Goal: Contribute content: Add original content to the website for others to see

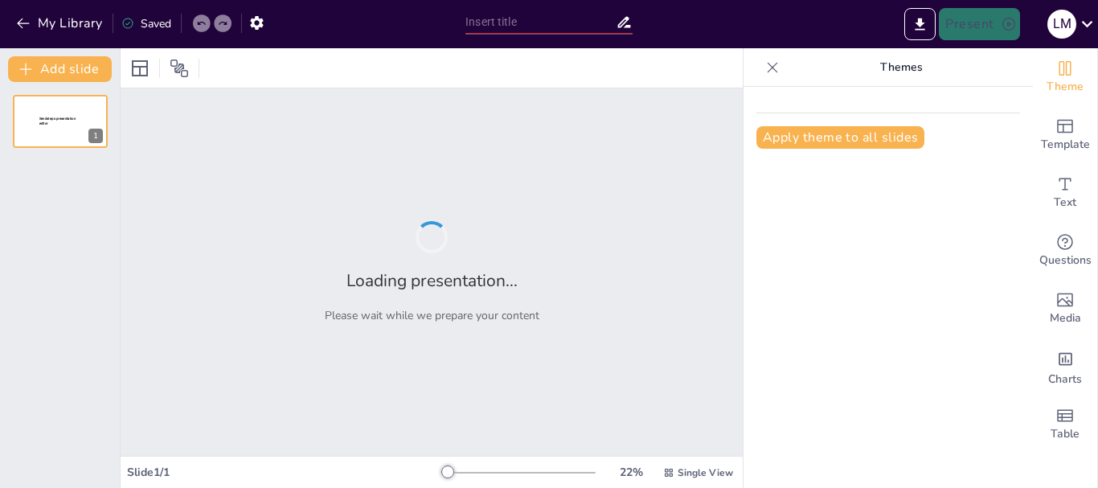
type input "Contaminantes del aire ambiente en exteriores: acido sulfúricos y sulfatos relac"
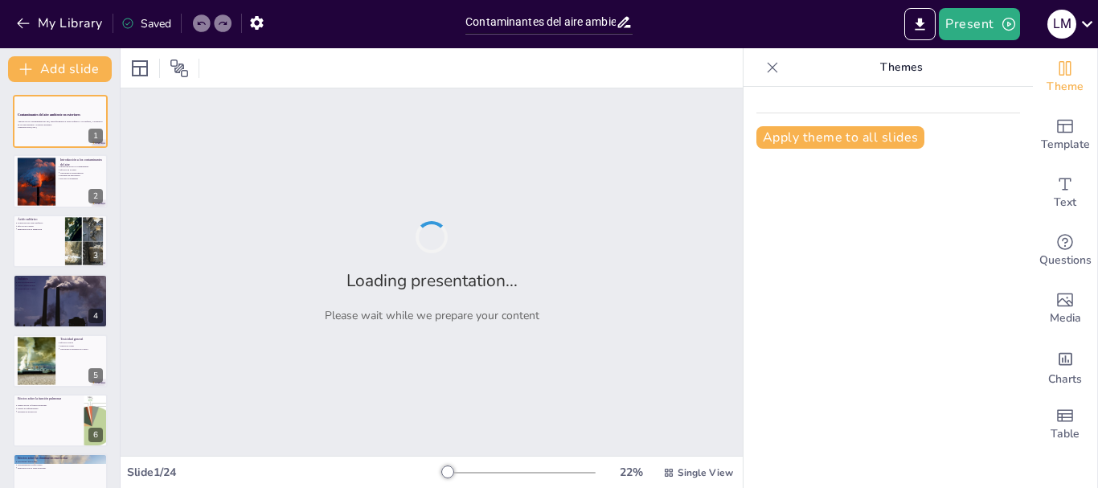
checkbox input "true"
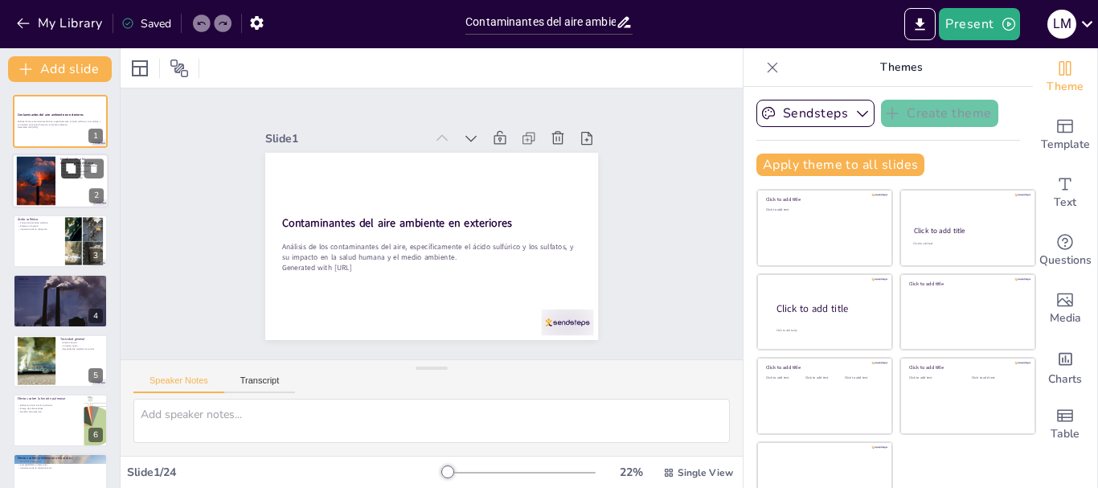
checkbox input "true"
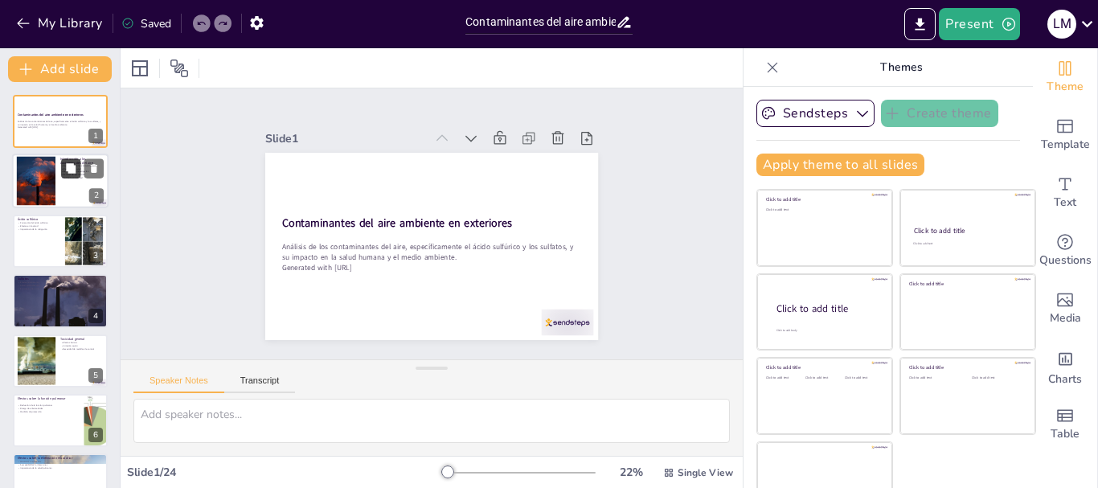
checkbox input "true"
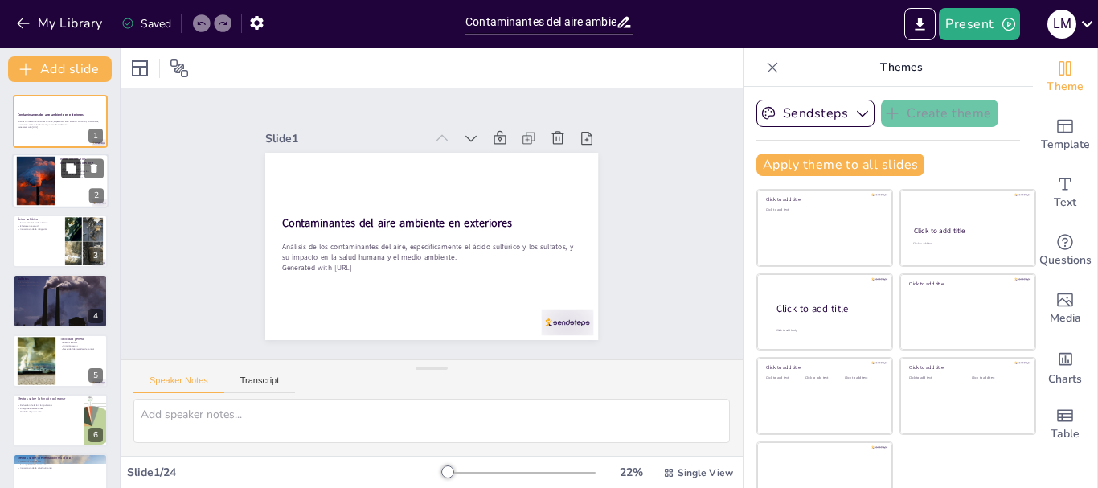
click at [73, 174] on button at bounding box center [70, 168] width 19 height 19
type textarea "Lor ipsumdolorsit ame cons adi elitseddoeius tempor incidid utlaboreetdo ma ali…"
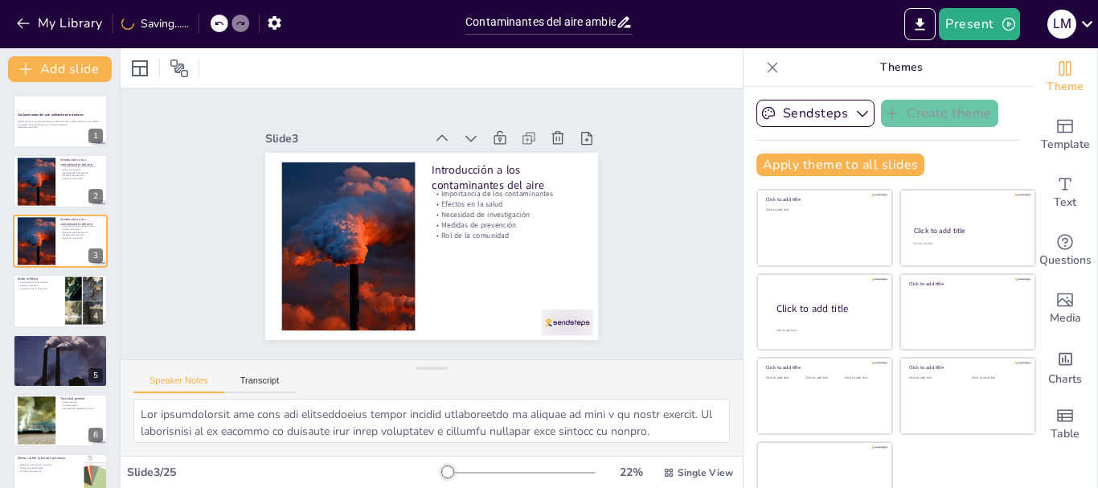
checkbox input "true"
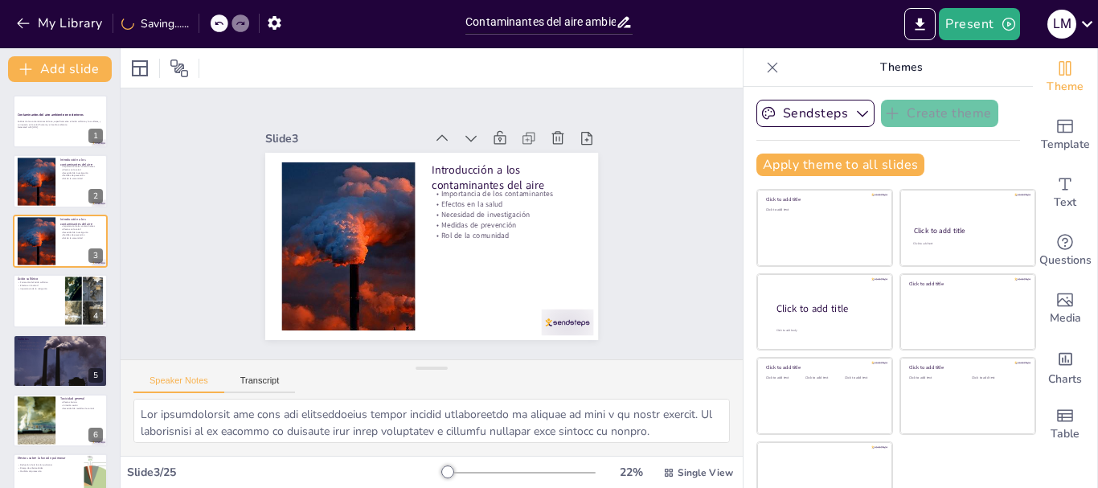
checkbox input "true"
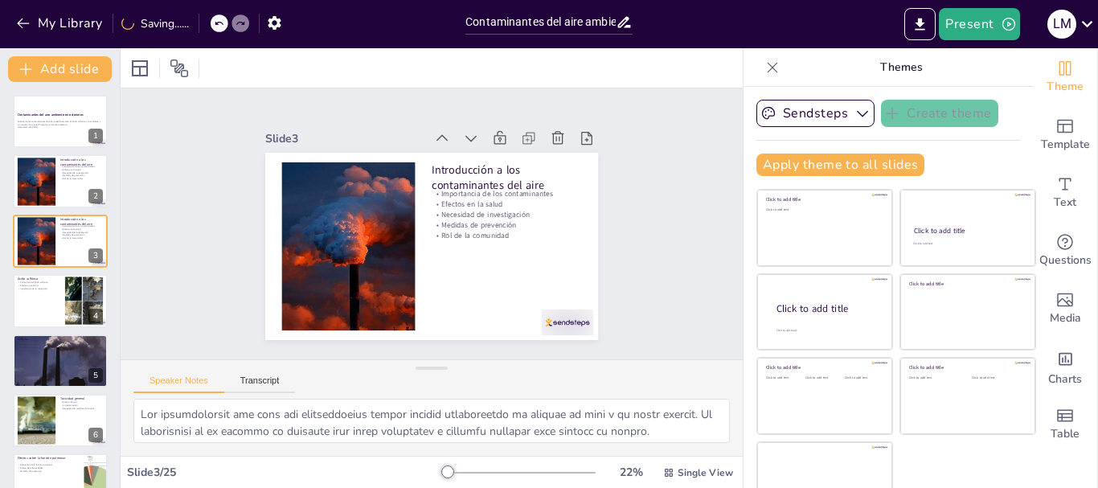
checkbox input "true"
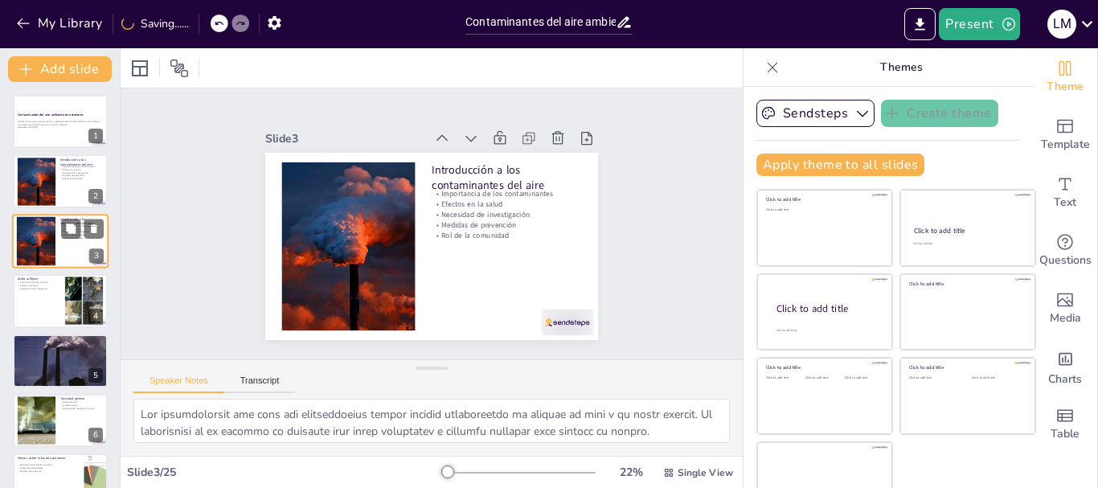
checkbox input "true"
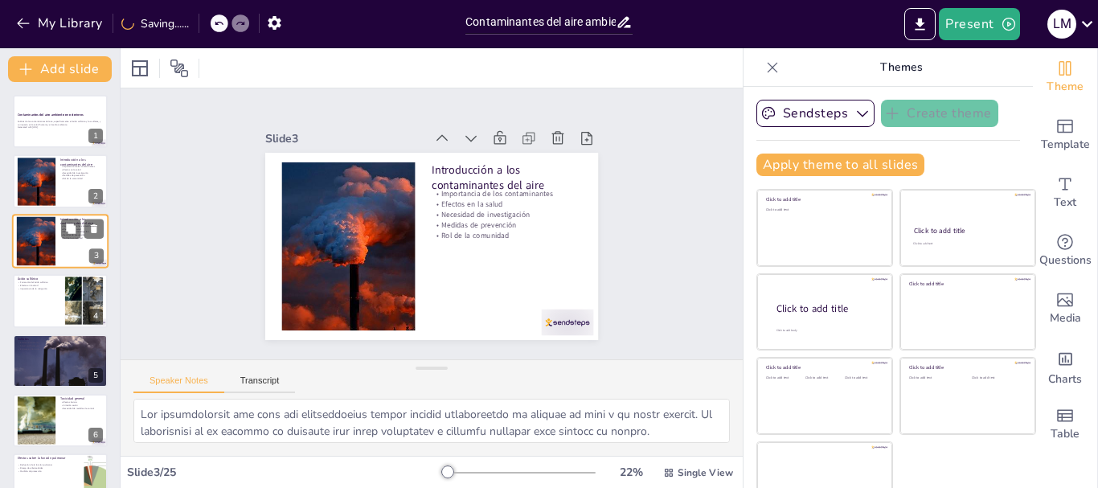
checkbox input "true"
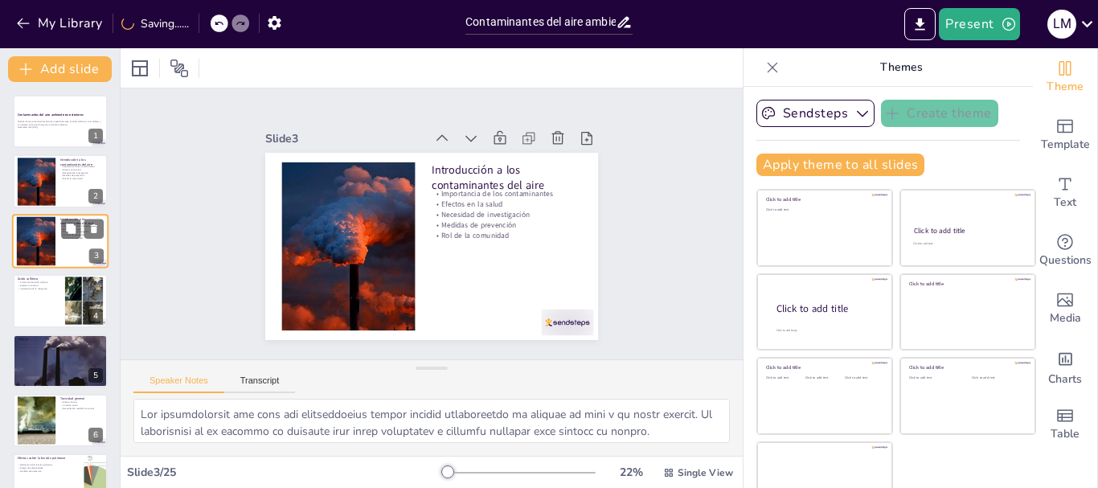
checkbox input "true"
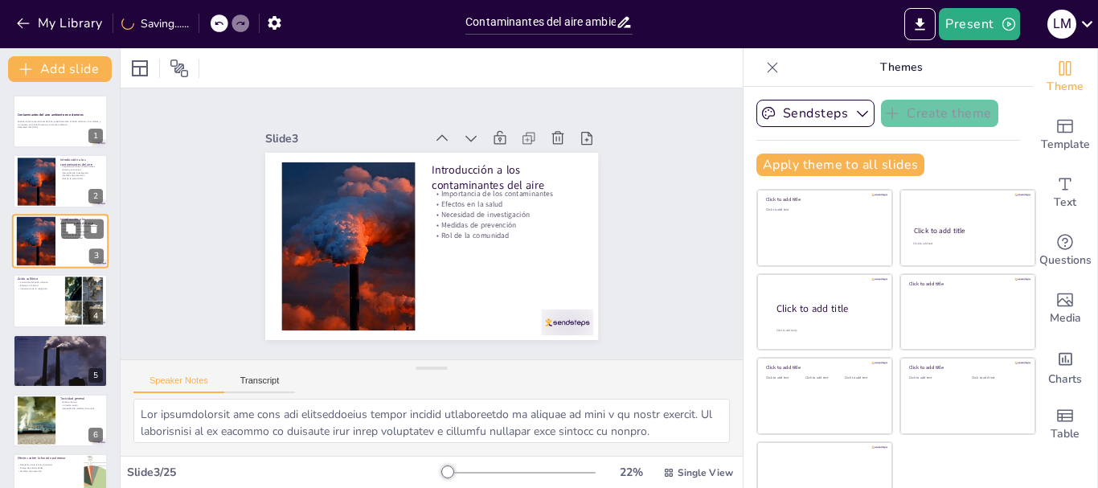
checkbox input "true"
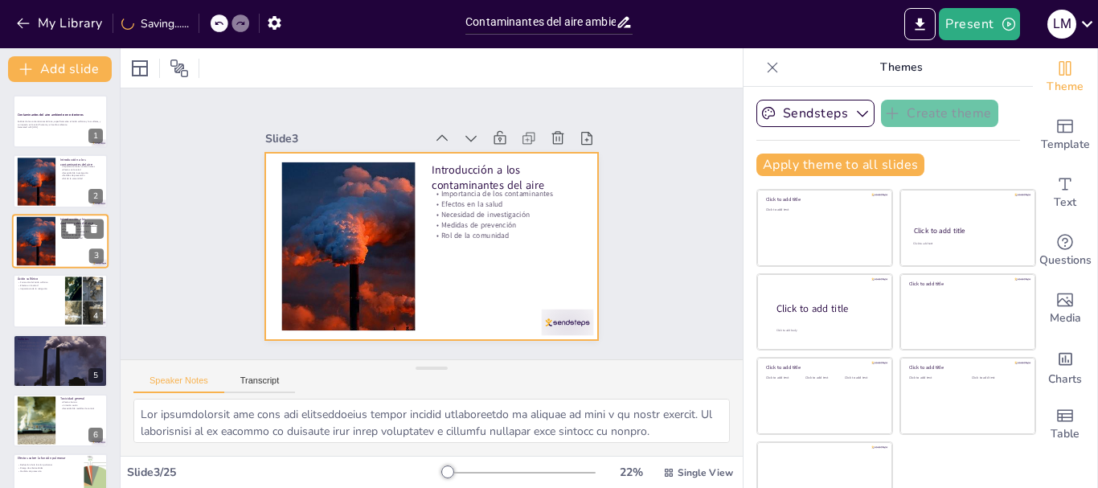
click at [60, 256] on div at bounding box center [60, 241] width 96 height 55
checkbox input "true"
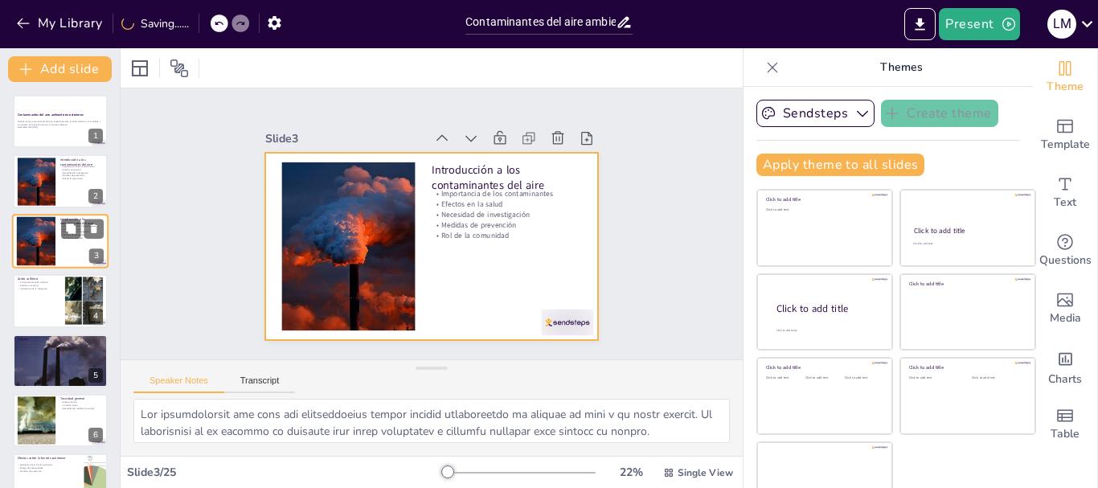
checkbox input "true"
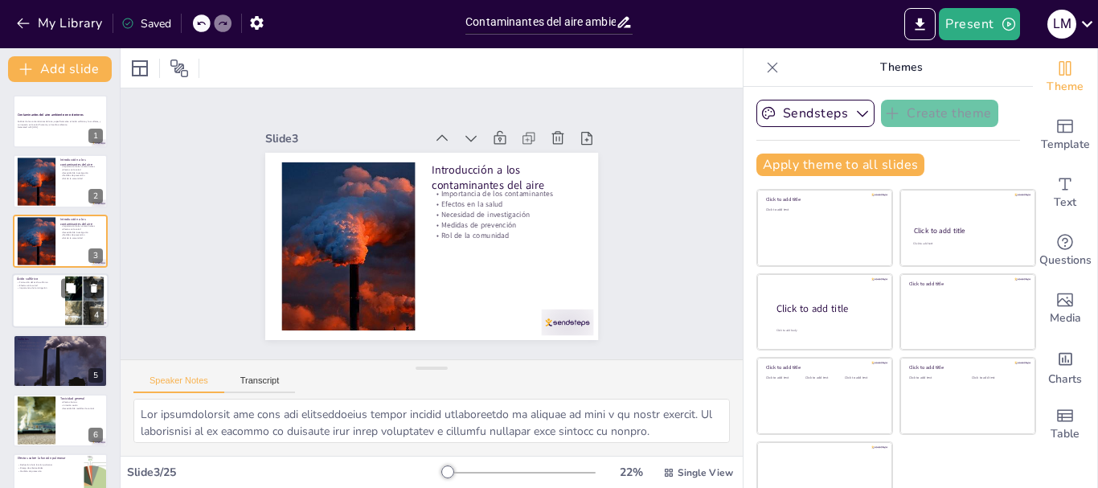
checkbox input "true"
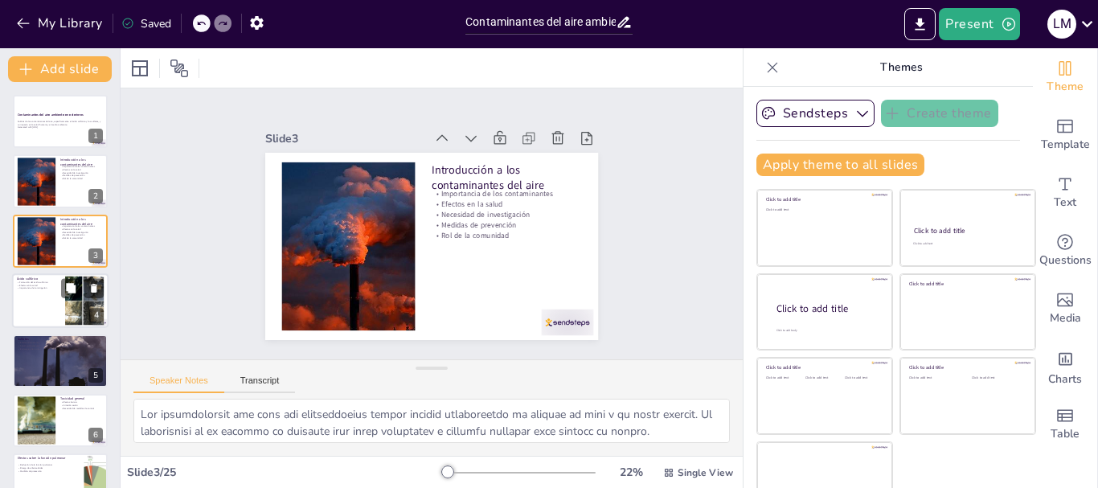
checkbox input "true"
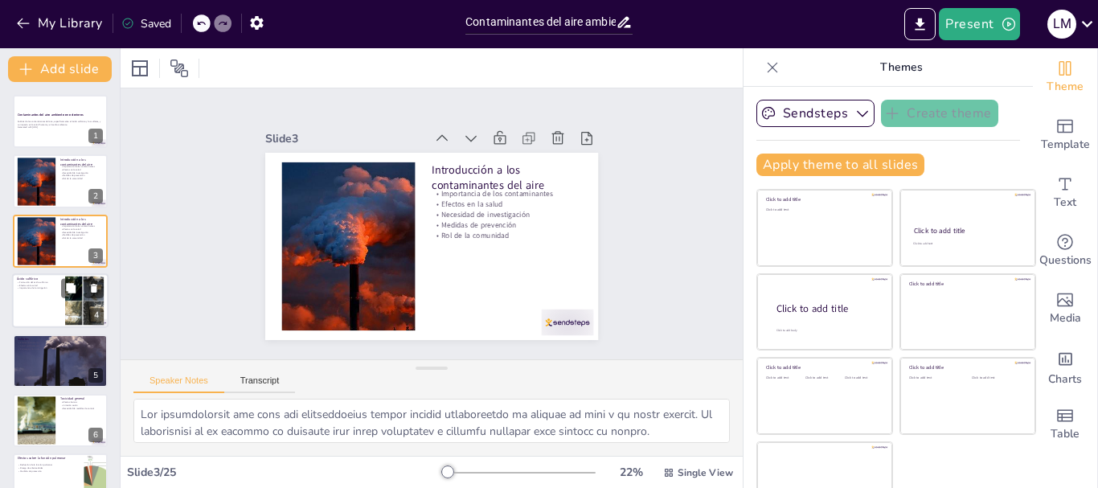
checkbox input "true"
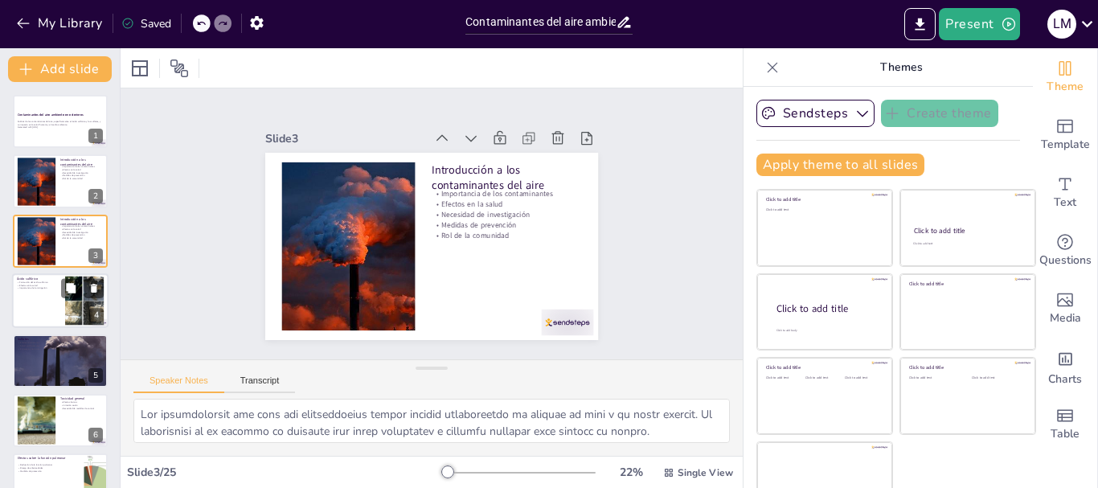
click at [59, 305] on div at bounding box center [60, 300] width 96 height 55
type textarea "El ácido sulfúrico se forma a partir de la quema de combustibles fósiles, lo qu…"
checkbox input "true"
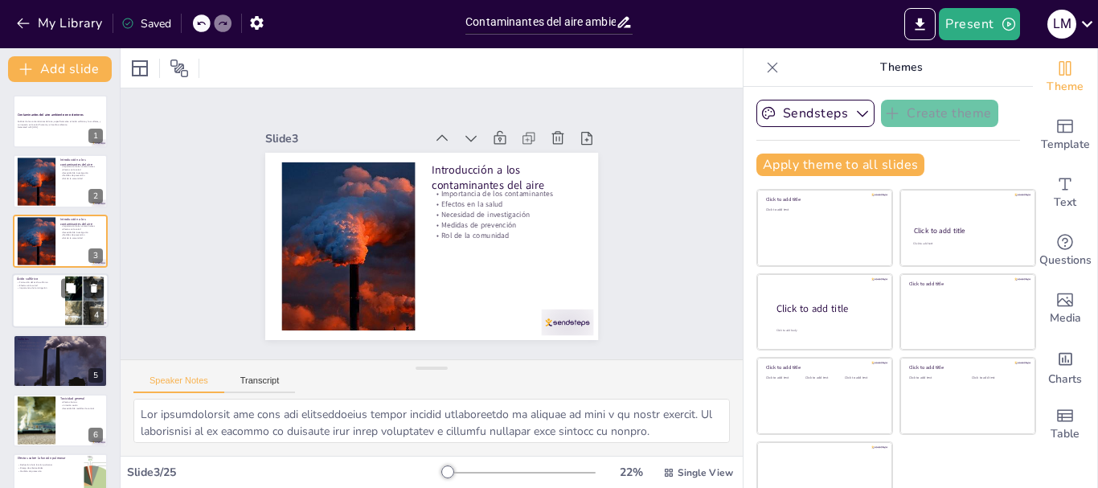
checkbox input "true"
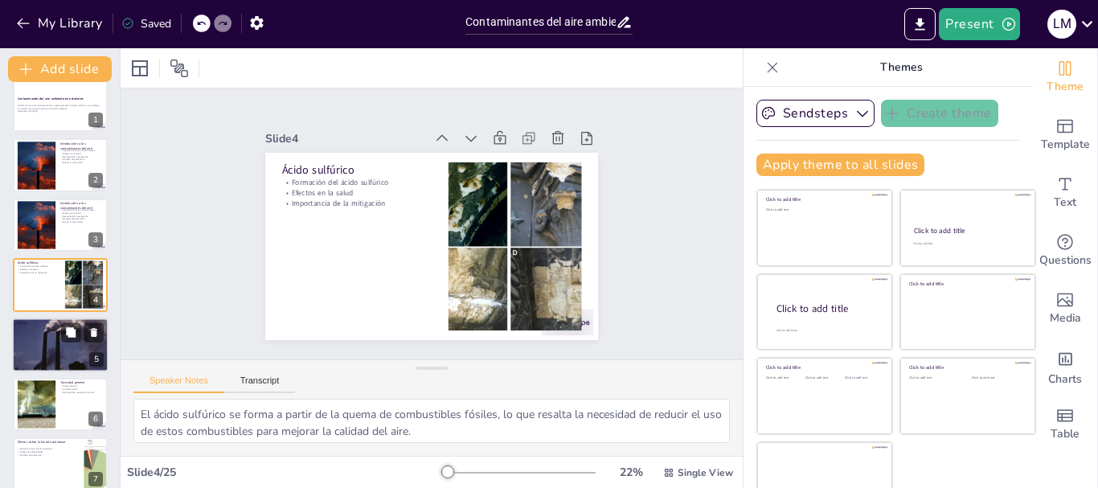
checkbox input "true"
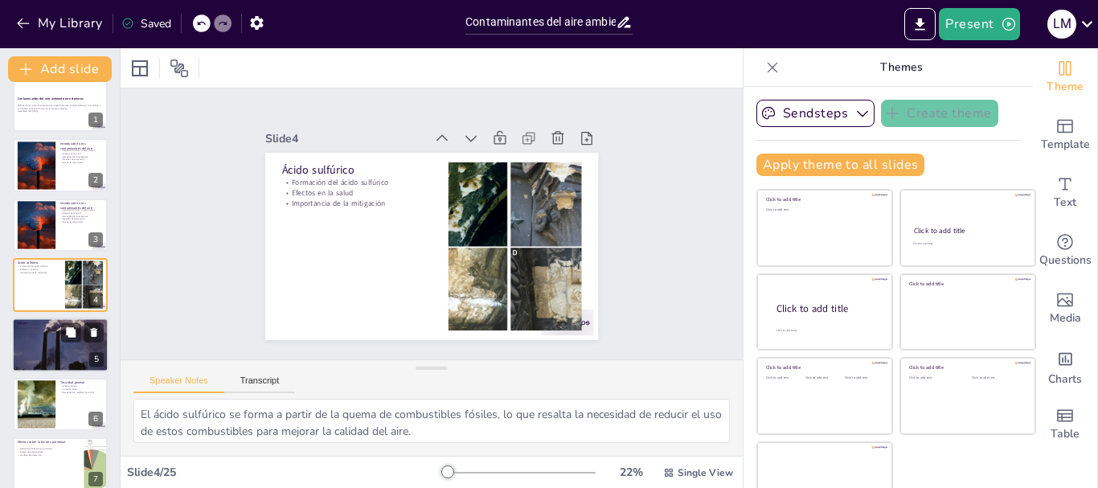
checkbox input "true"
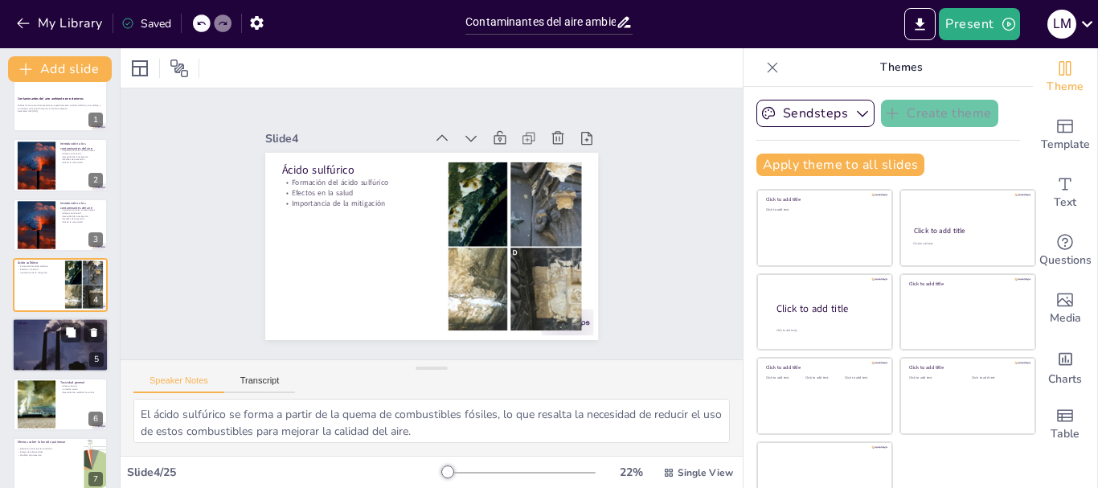
checkbox input "true"
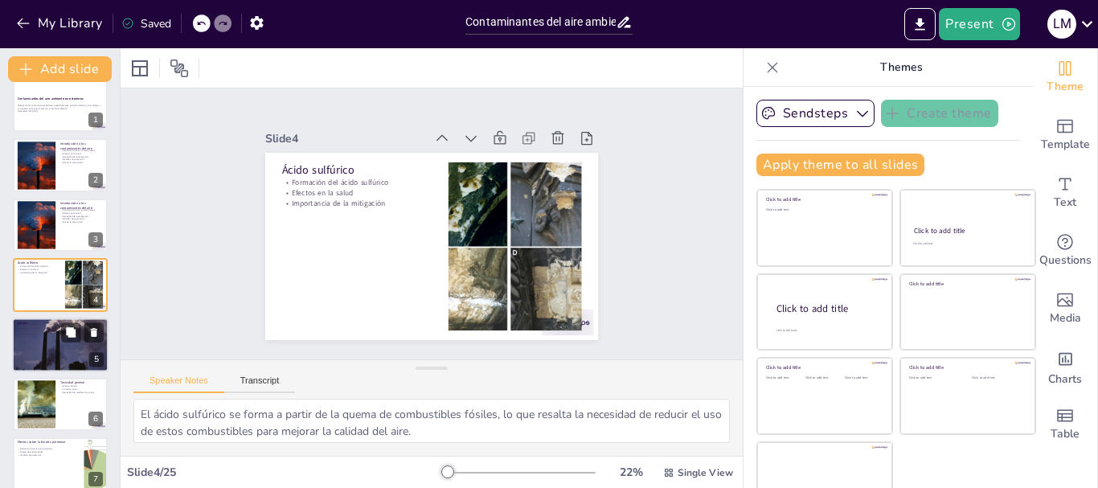
checkbox input "true"
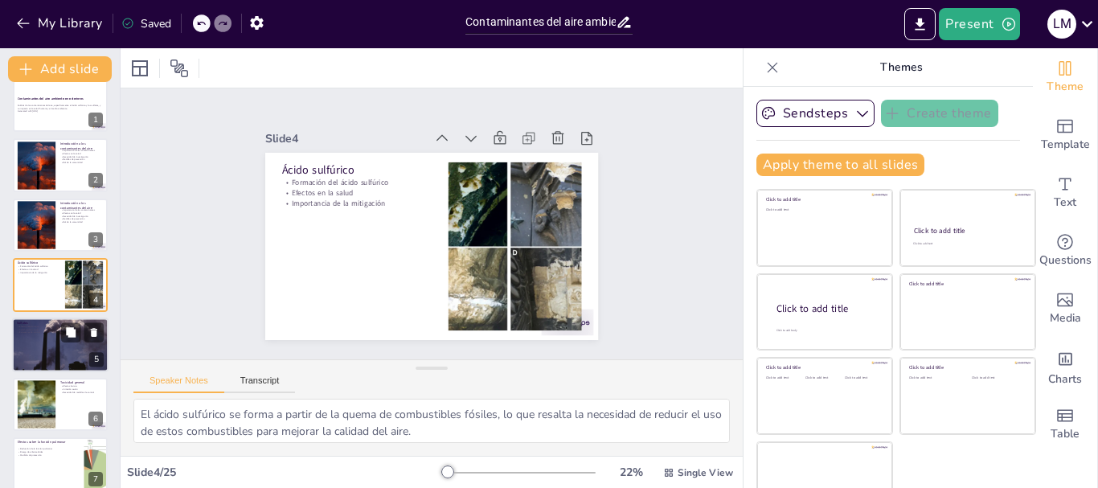
checkbox input "true"
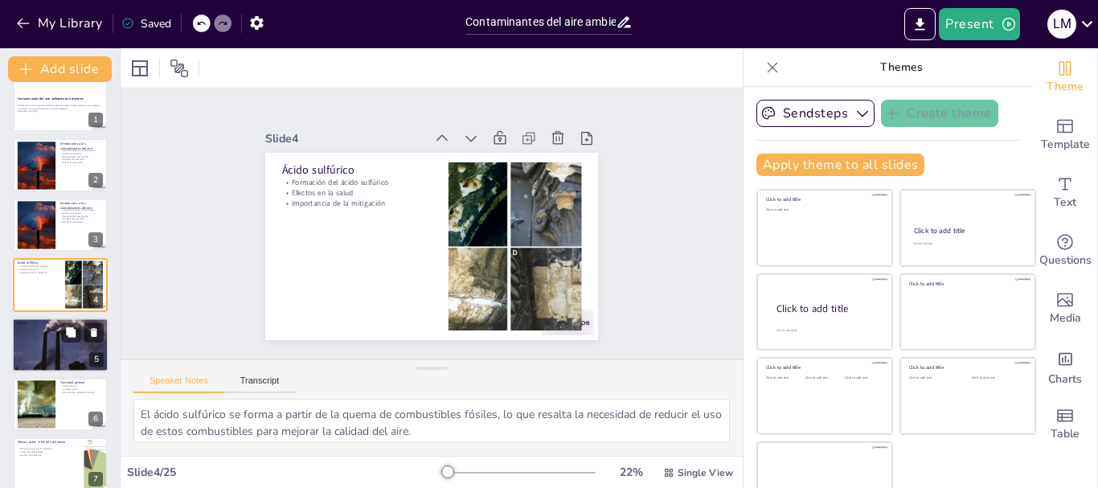
checkbox input "true"
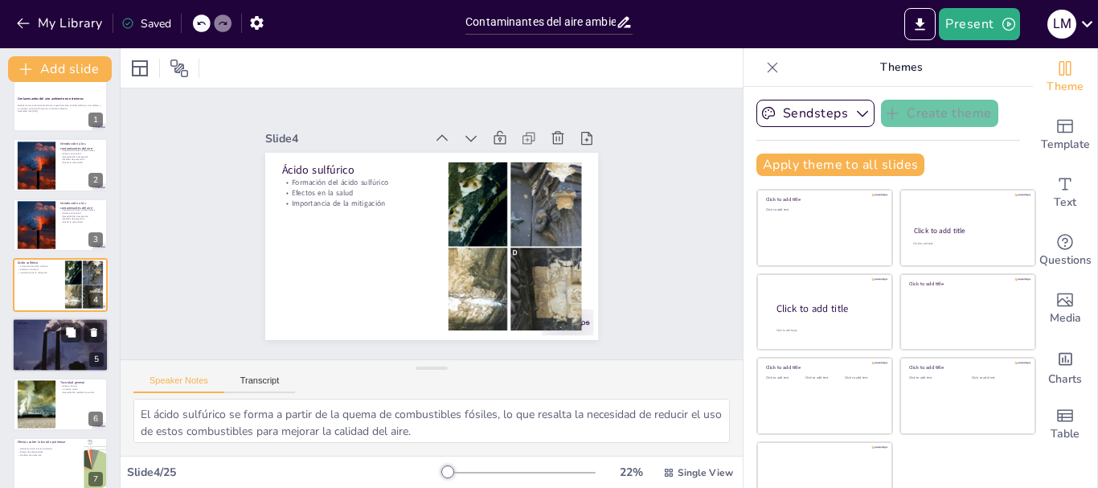
click at [58, 344] on div at bounding box center [60, 344] width 96 height 75
type textarea "Los efectos respiratorios de los sulfatos son significativos, ya que pueden agr…"
checkbox input "true"
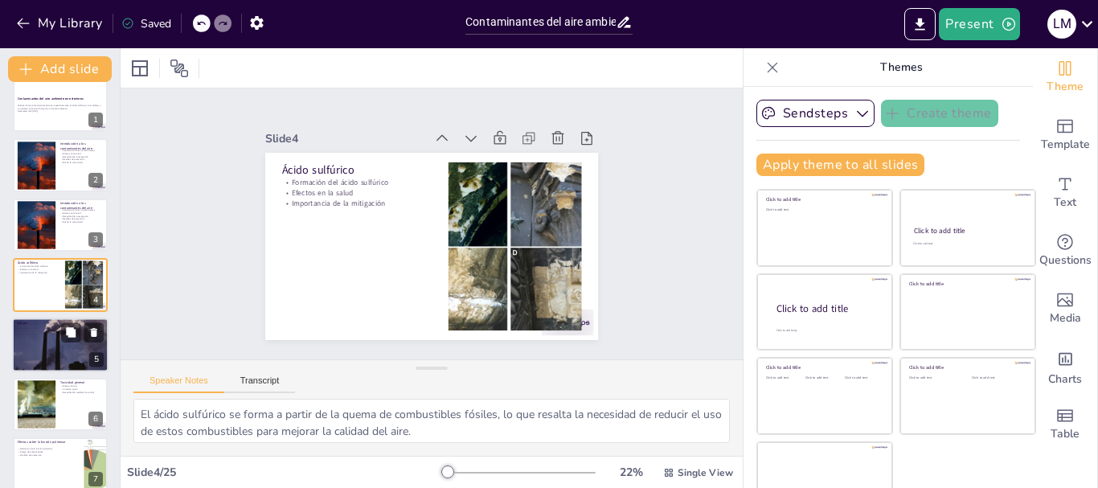
checkbox input "true"
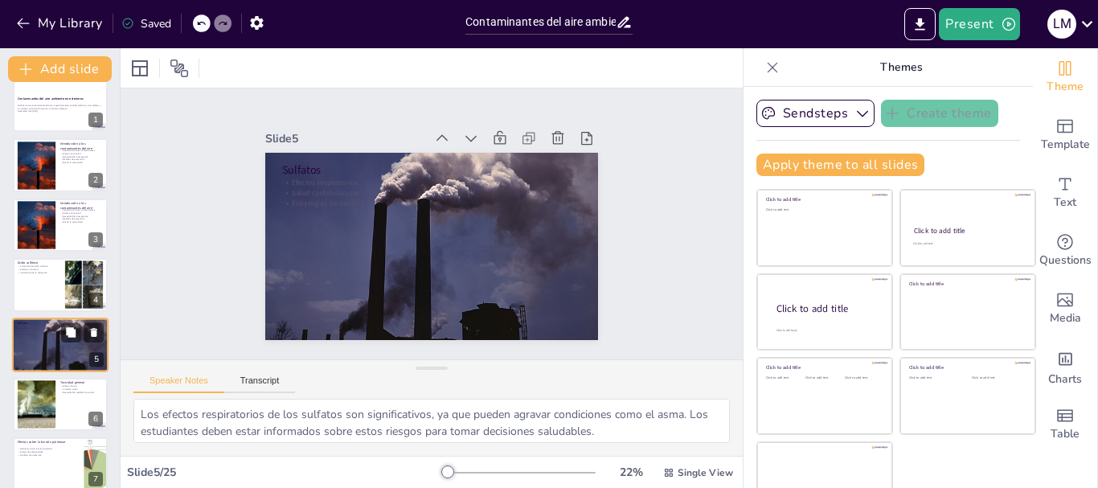
scroll to position [76, 0]
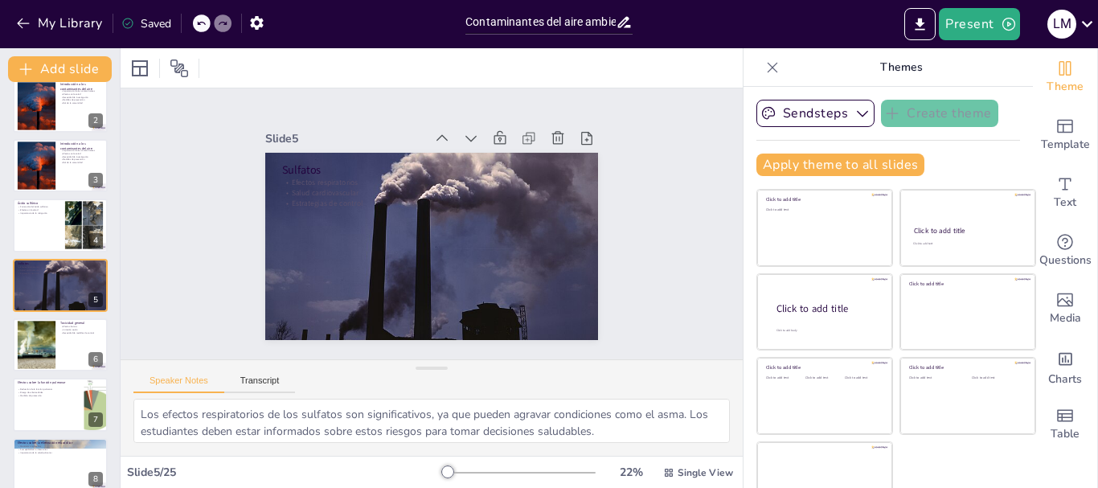
checkbox input "true"
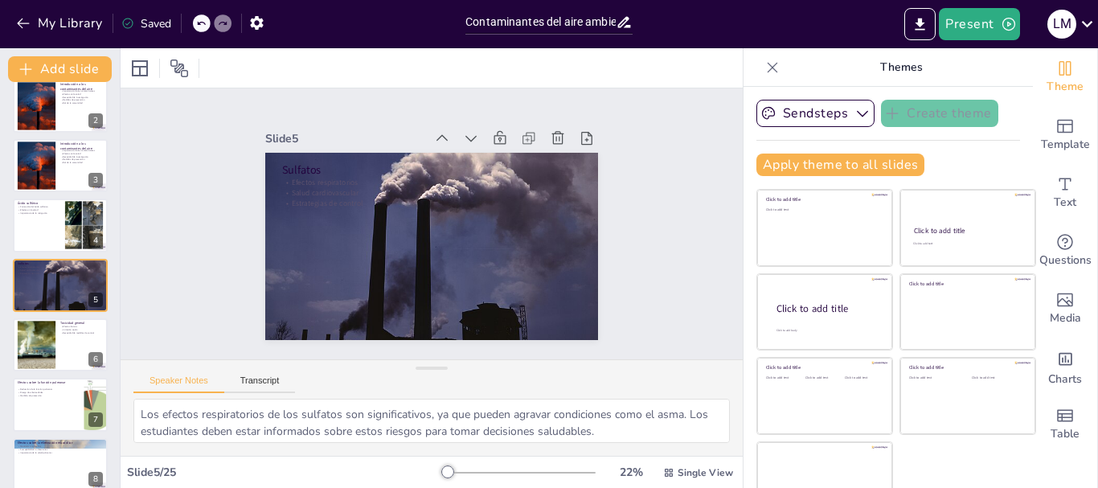
checkbox input "true"
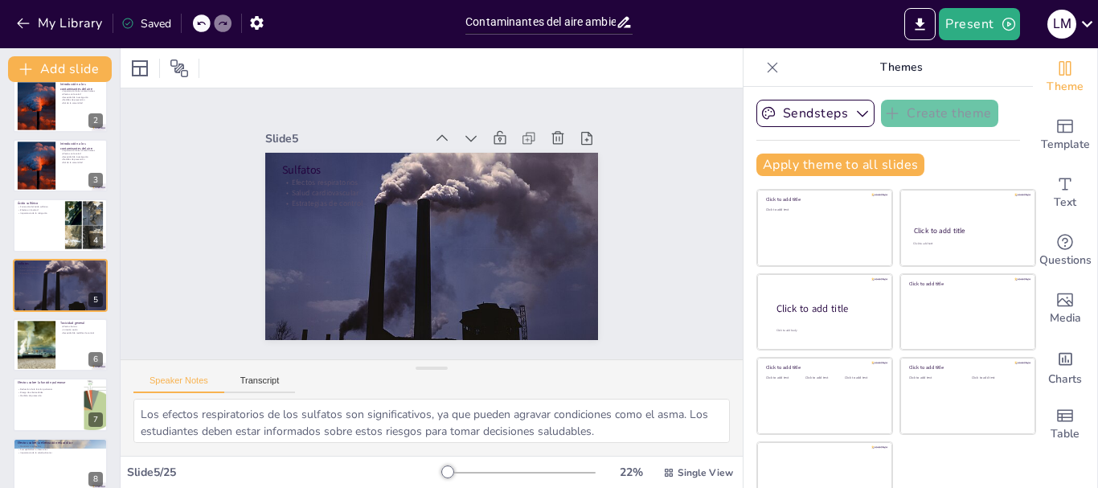
checkbox input "true"
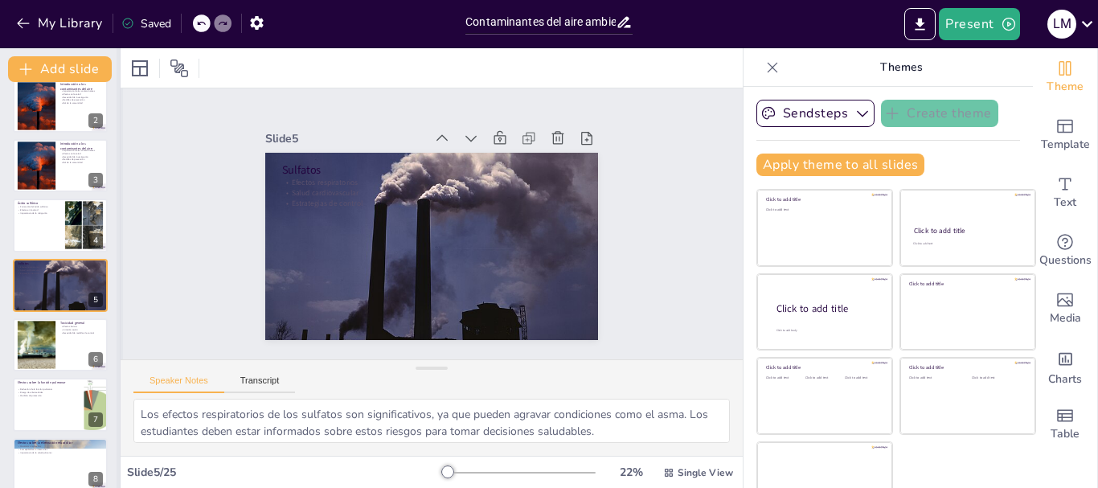
checkbox input "true"
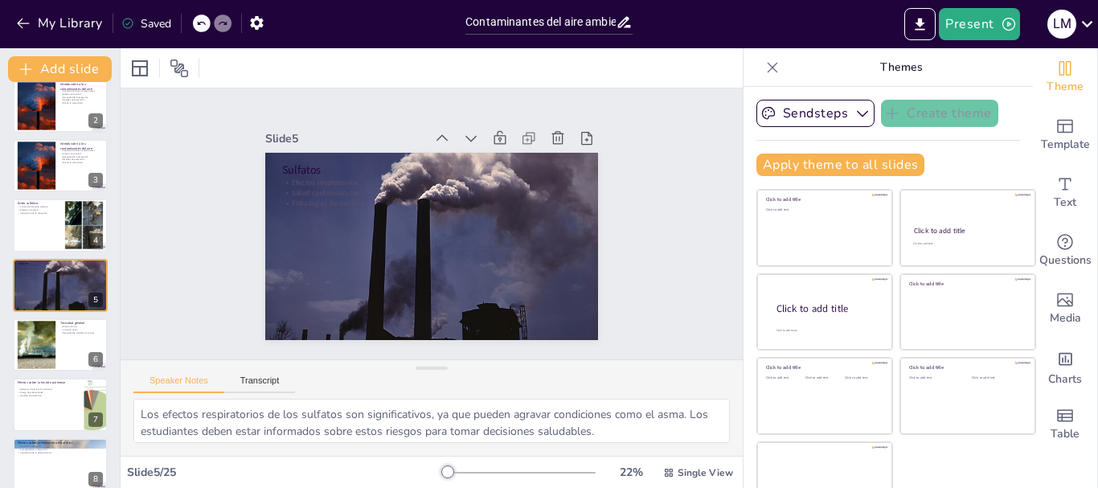
checkbox input "true"
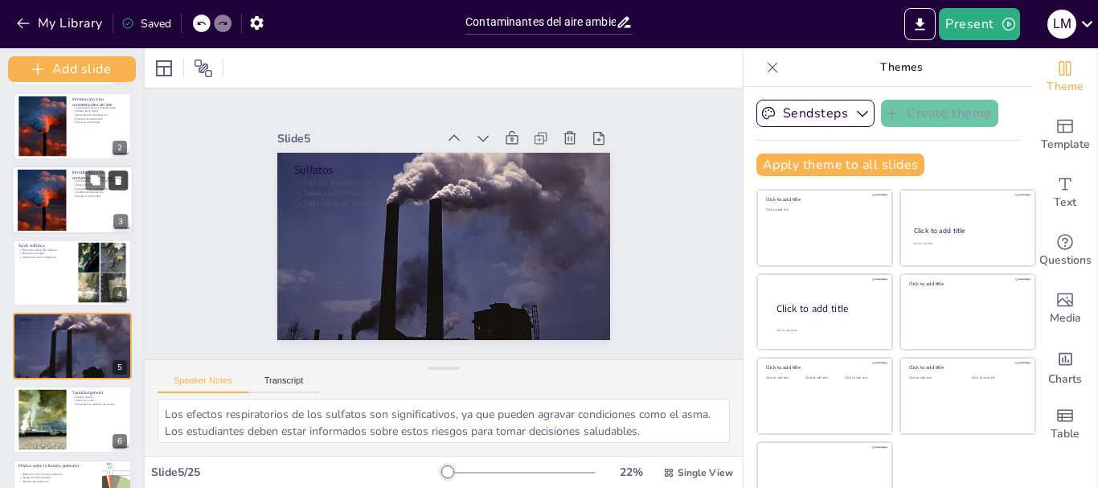
checkbox input "true"
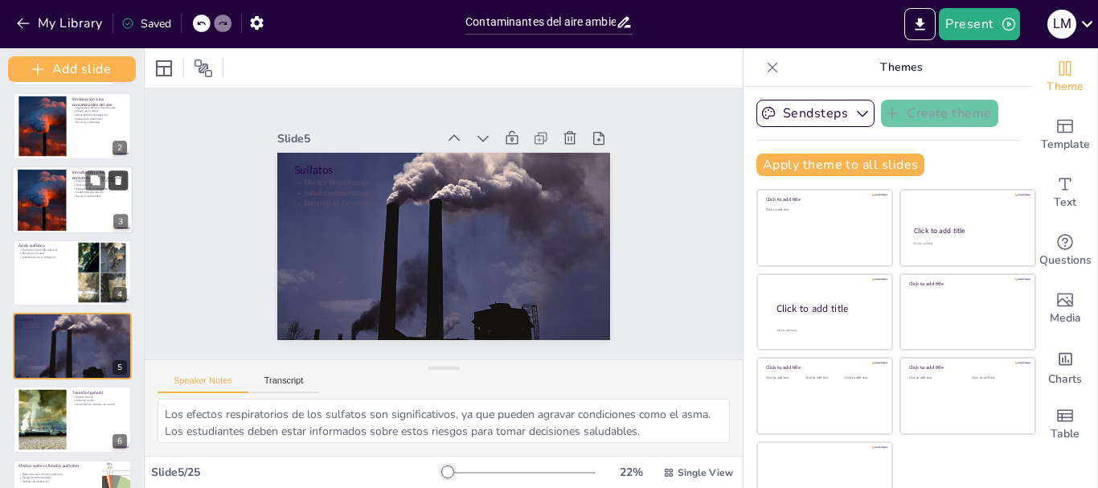
drag, startPoint x: 117, startPoint y: 150, endPoint x: 112, endPoint y: 182, distance: 31.7
click at [112, 182] on div "Add slide Contaminantes del aire ambiente en exteriores Análisis de los contami…" at bounding box center [72, 268] width 145 height 440
checkbox input "true"
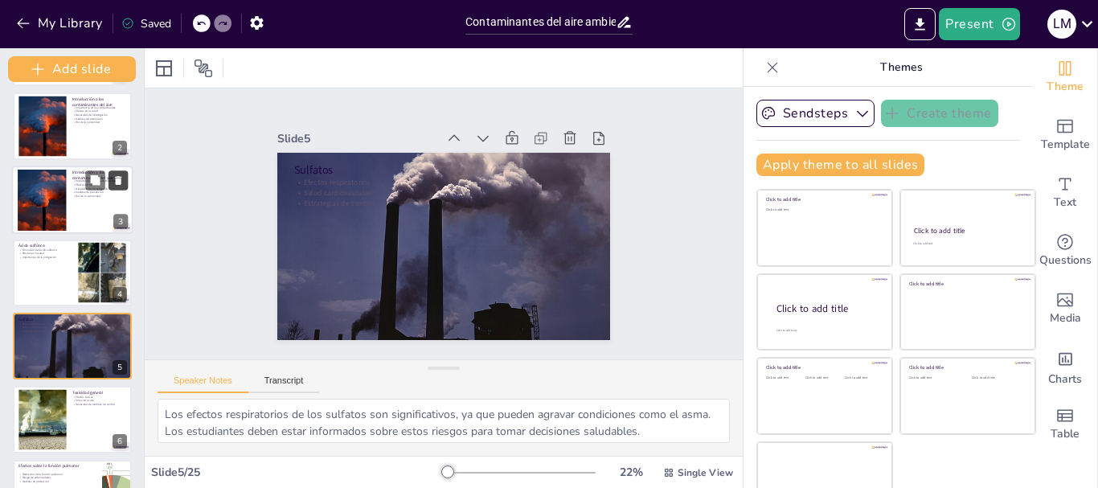
checkbox input "true"
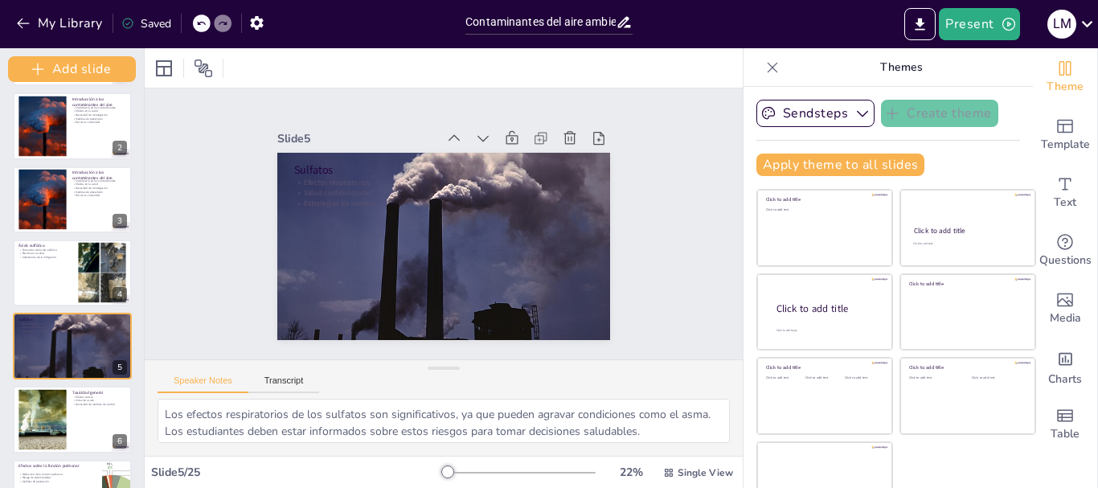
checkbox input "true"
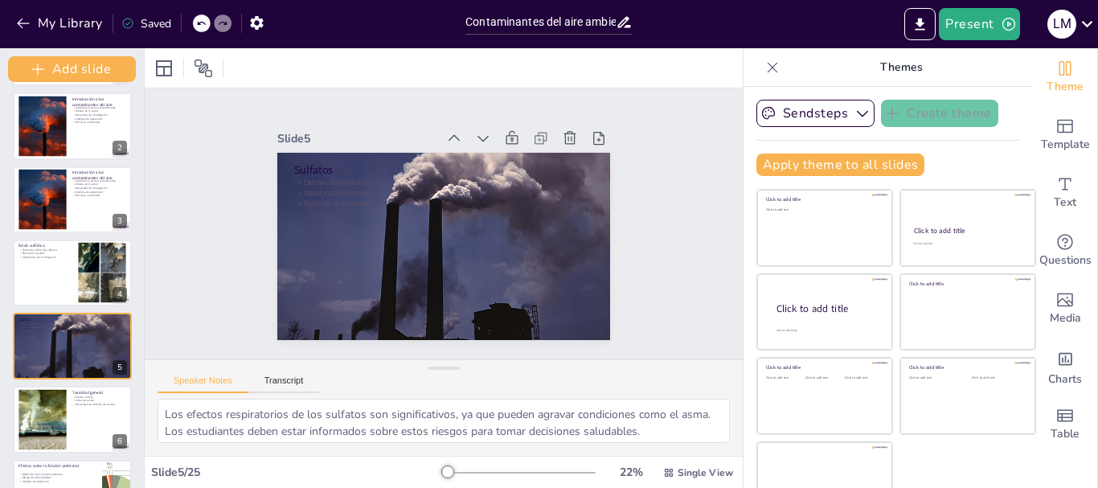
checkbox input "true"
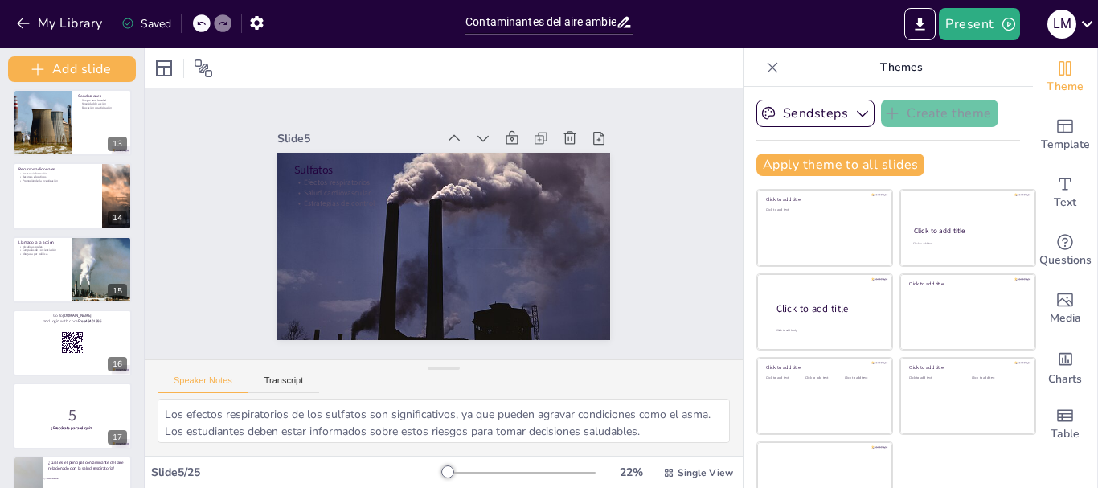
scroll to position [898, 0]
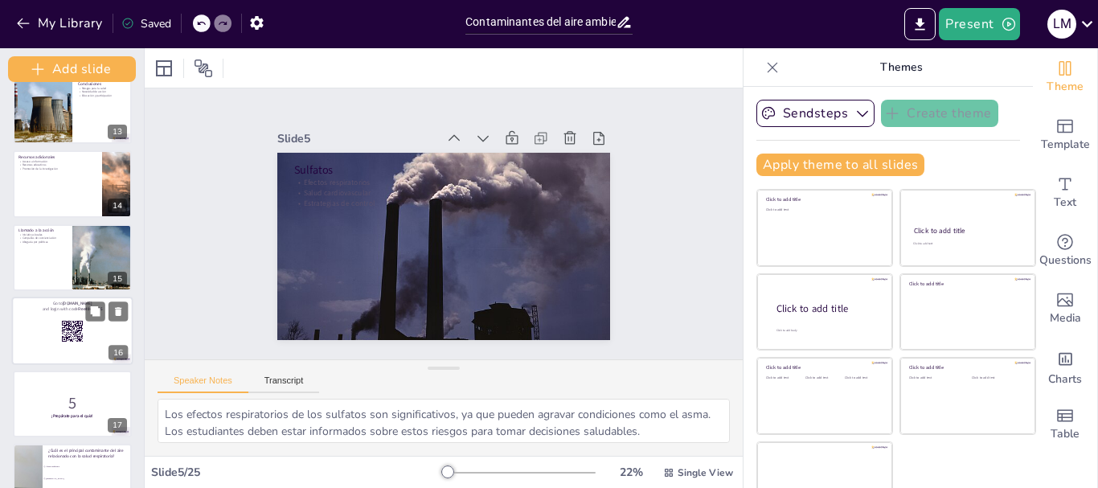
checkbox input "true"
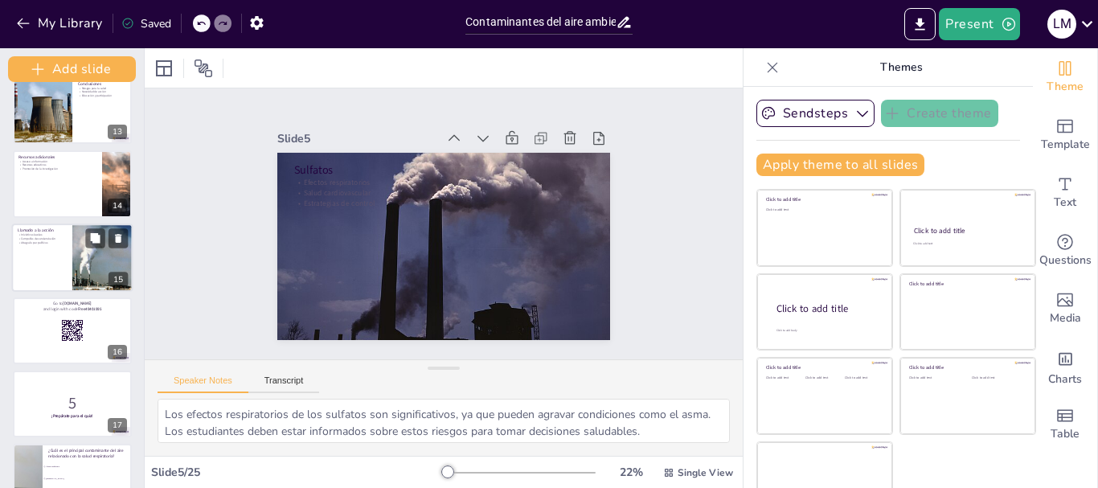
checkbox input "true"
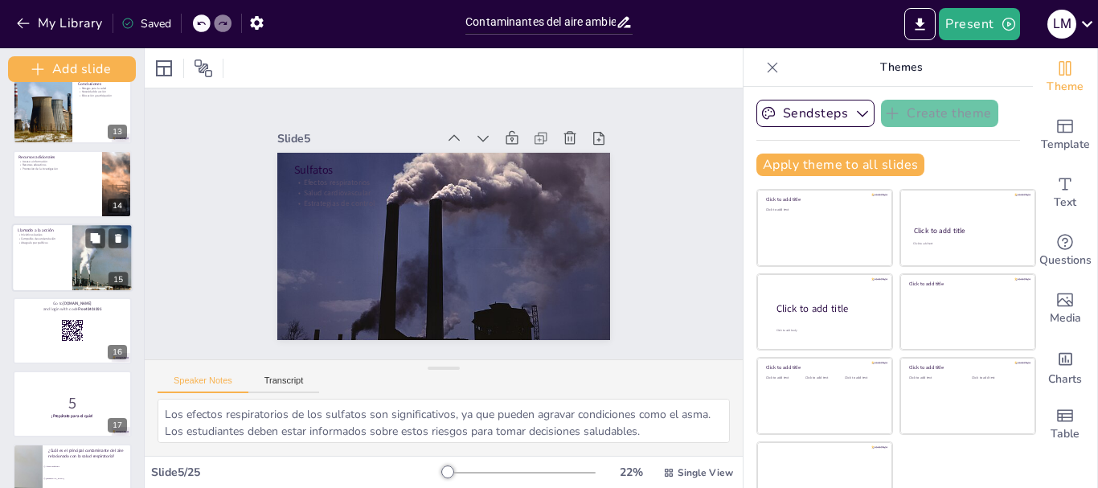
checkbox input "true"
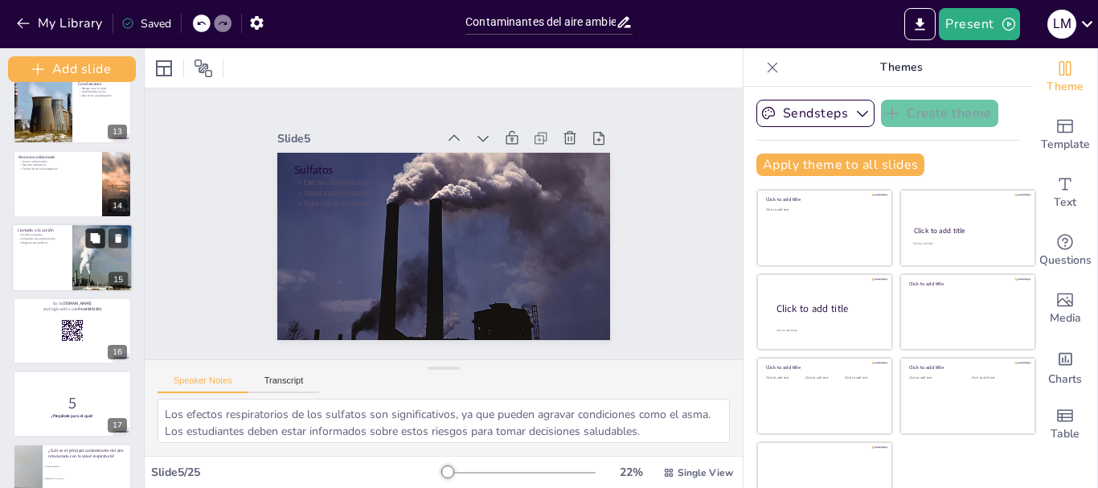
checkbox input "true"
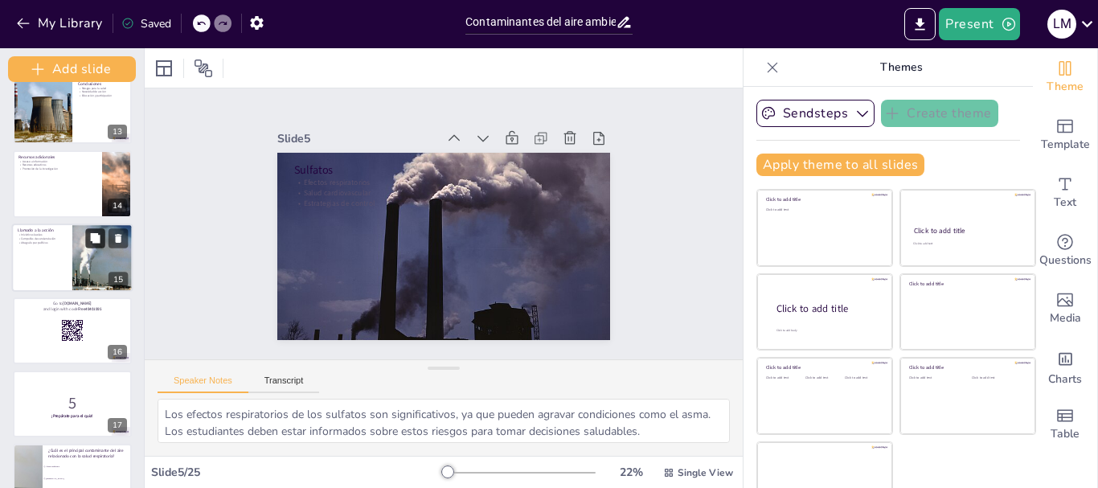
click at [91, 243] on icon at bounding box center [94, 237] width 11 height 11
type textarea "Las iniciativas locales son una forma efectiva de abordar la contaminación del …"
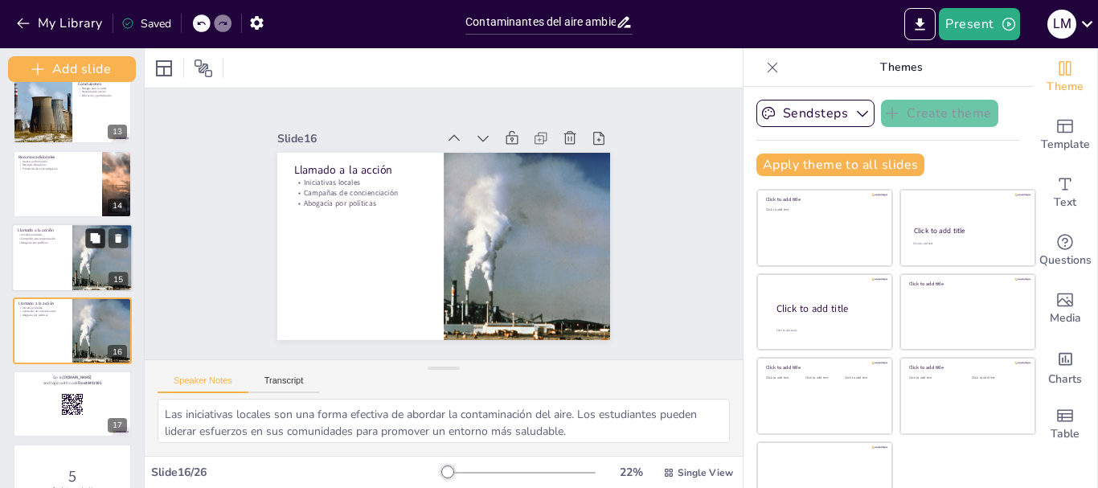
checkbox input "true"
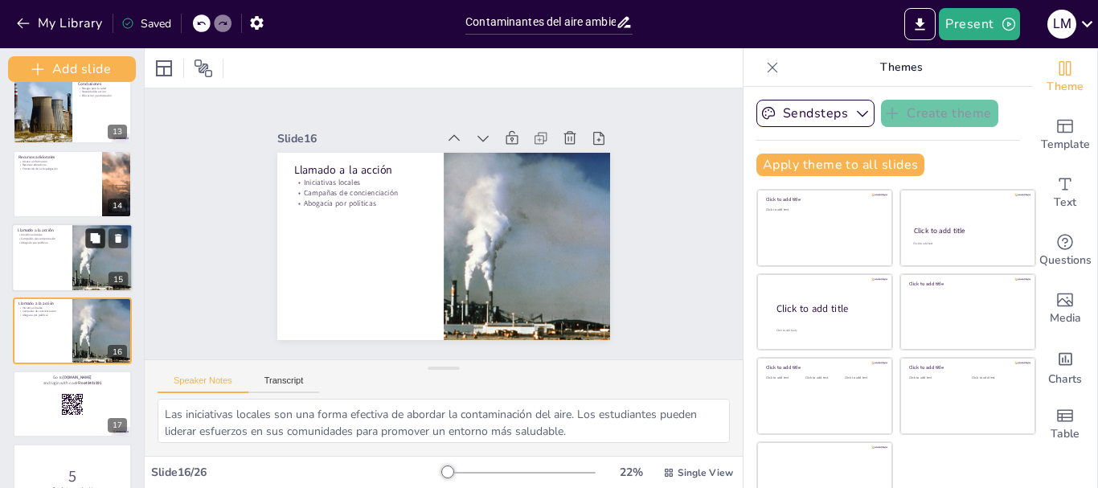
scroll to position [943, 0]
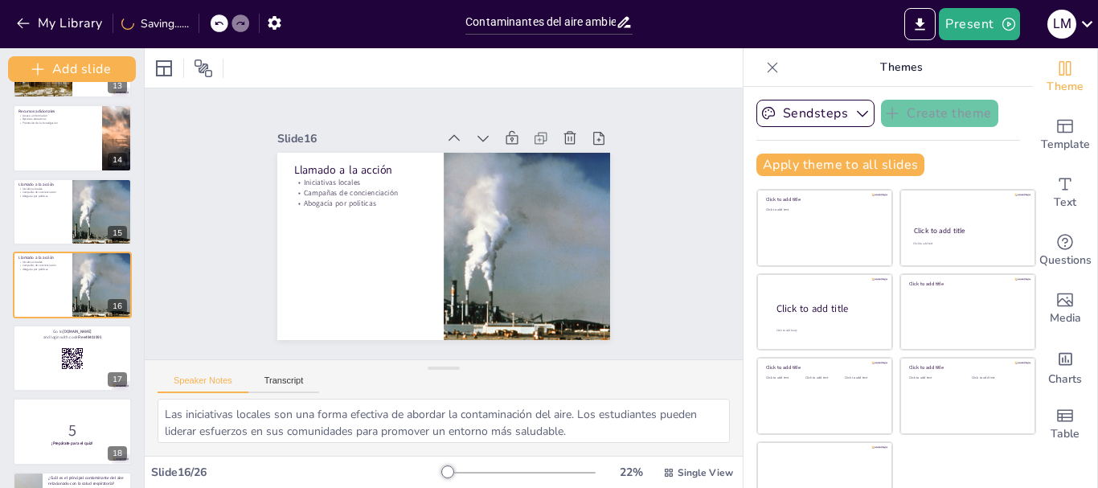
checkbox input "true"
